Goal: Communication & Community: Share content

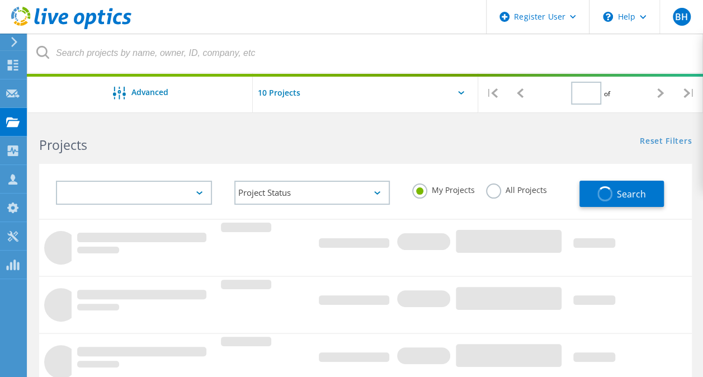
type input "1"
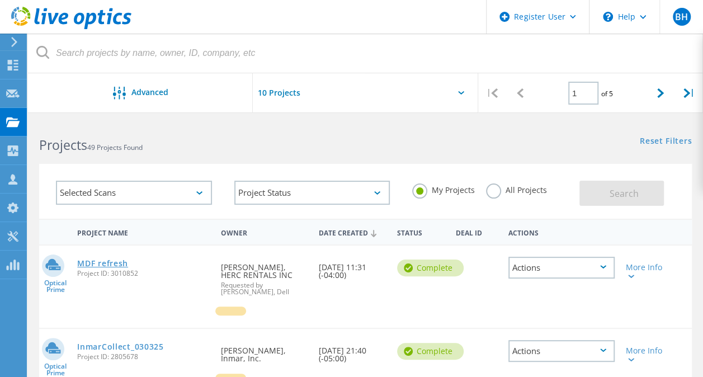
click at [117, 264] on link "MDF refresh" at bounding box center [102, 263] width 51 height 8
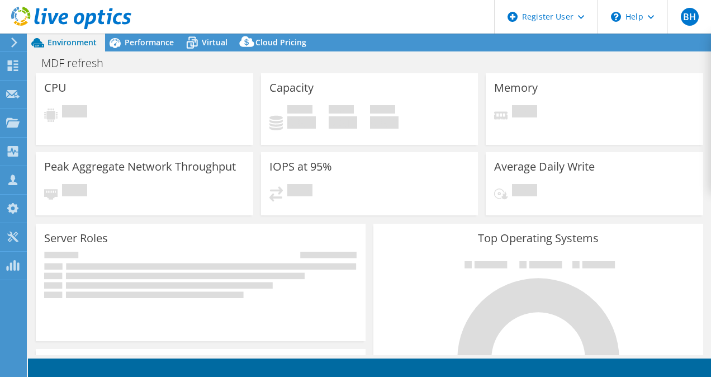
select select "USD"
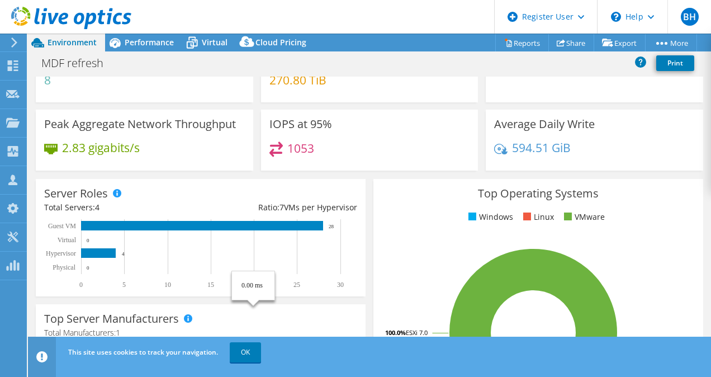
scroll to position [78, 0]
click at [65, 28] on icon at bounding box center [71, 18] width 120 height 23
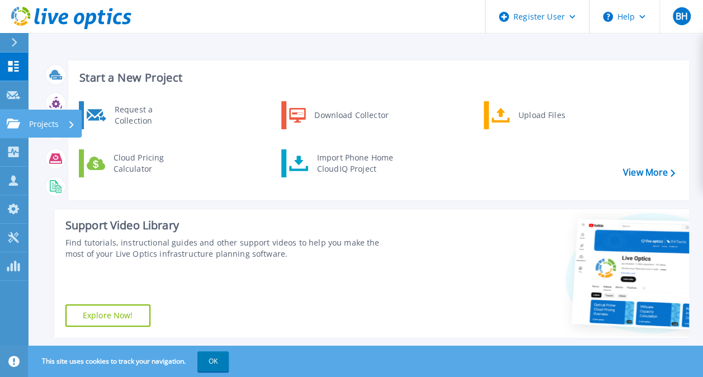
click at [6, 118] on link "Projects Projects" at bounding box center [14, 124] width 28 height 29
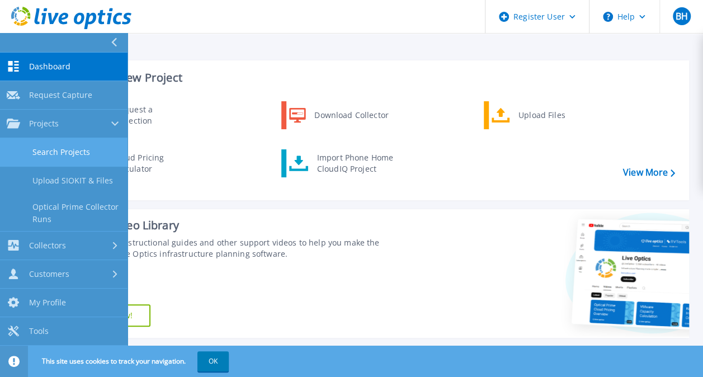
click at [91, 155] on link "Search Projects" at bounding box center [63, 152] width 127 height 29
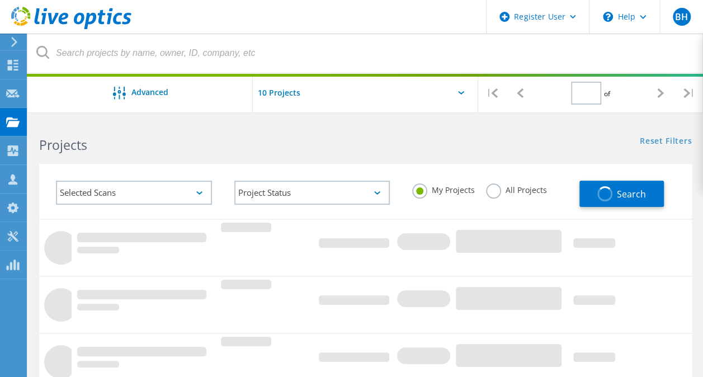
type input "1"
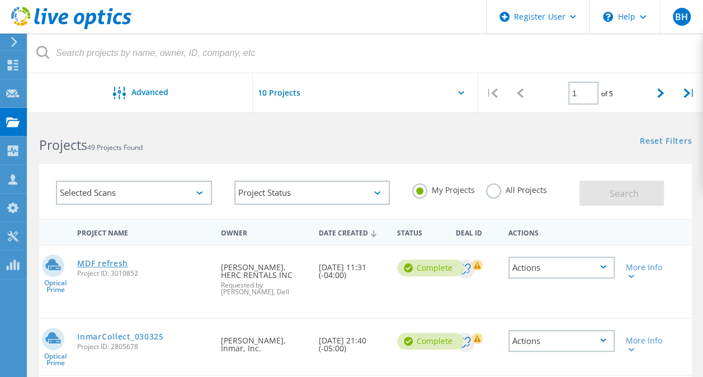
click at [111, 263] on link "MDF refresh" at bounding box center [102, 263] width 51 height 8
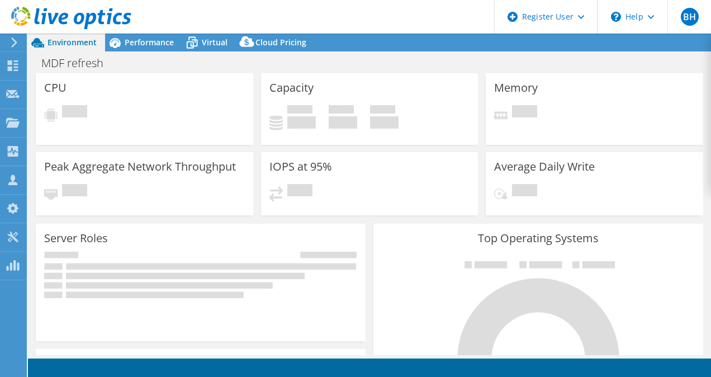
select select "USD"
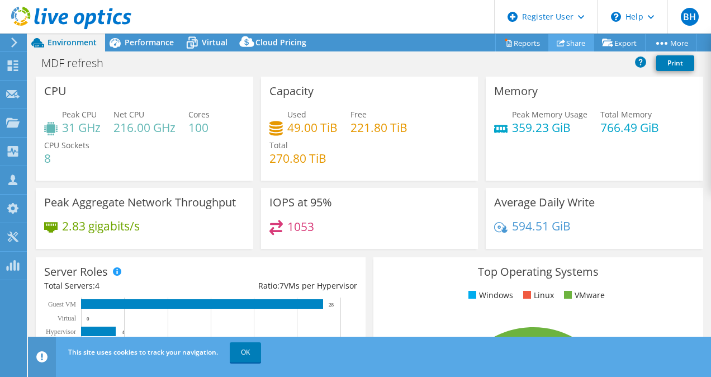
click at [559, 47] on link "Share" at bounding box center [571, 42] width 46 height 17
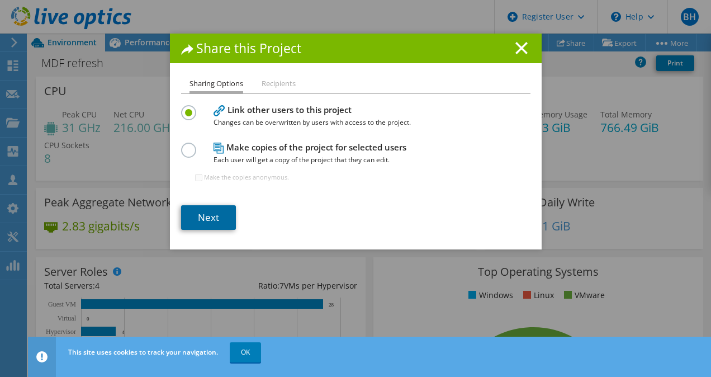
click at [208, 211] on link "Next" at bounding box center [208, 217] width 55 height 25
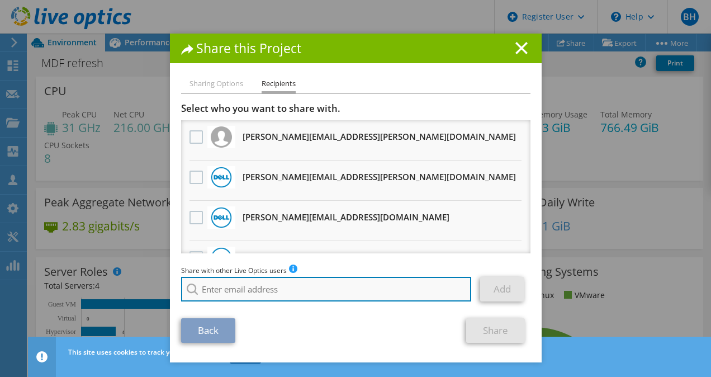
click at [257, 286] on input "search" at bounding box center [326, 289] width 291 height 25
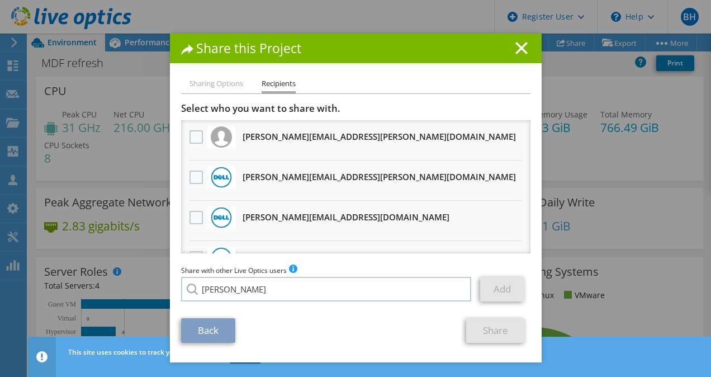
click at [246, 330] on li "Maria.Ardila@dell.com" at bounding box center [321, 323] width 280 height 13
type input "Maria.Ardila@dell.com"
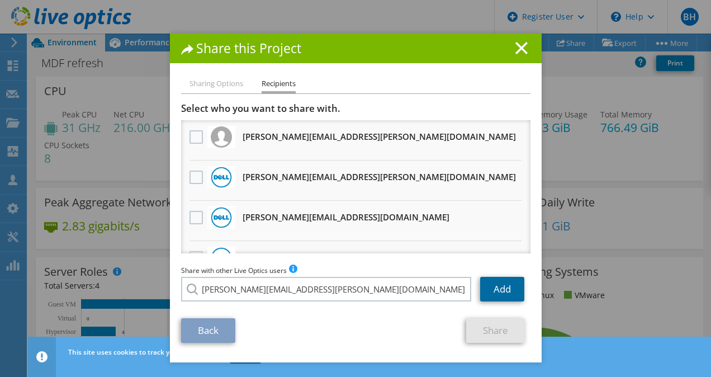
click at [493, 295] on link "Add" at bounding box center [502, 289] width 44 height 25
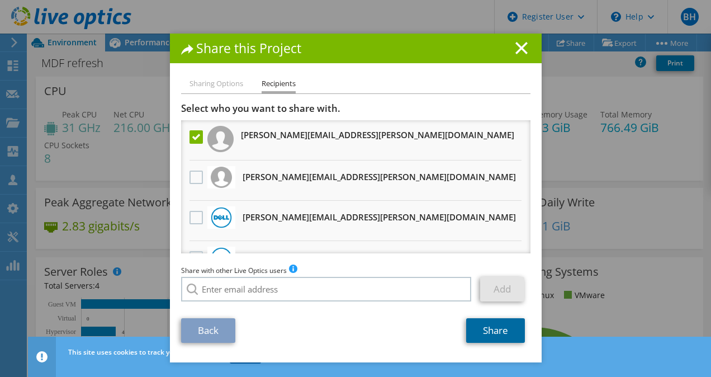
click at [490, 333] on link "Share" at bounding box center [495, 330] width 59 height 25
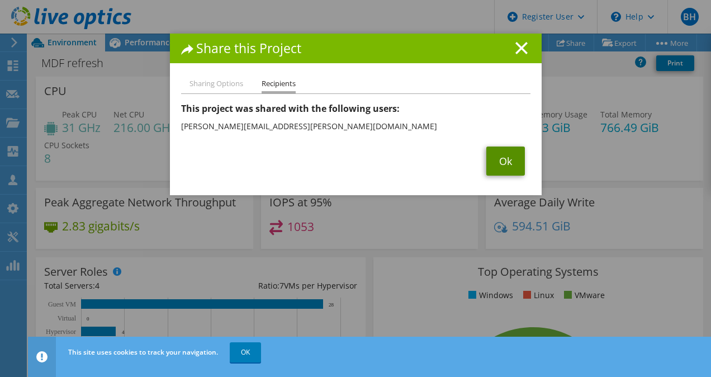
click at [490, 167] on link "Ok" at bounding box center [505, 160] width 39 height 29
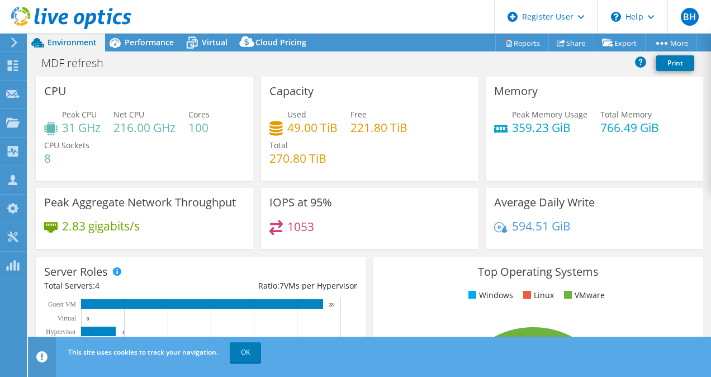
select select "USD"
